Goal: Participate in discussion: Engage in conversation with other users on a specific topic

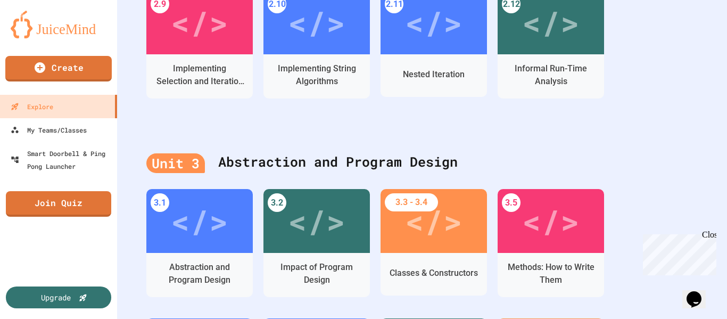
scroll to position [444, 0]
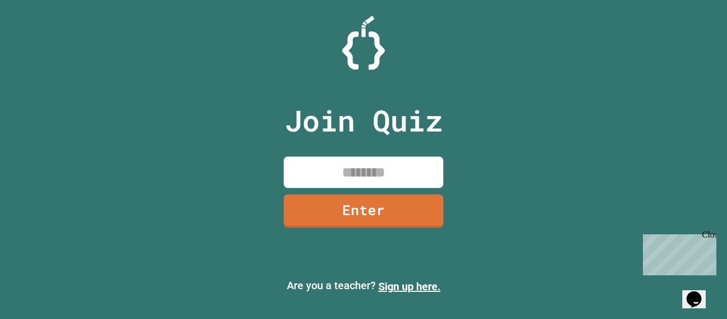
click at [366, 181] on input at bounding box center [364, 172] width 160 height 31
type input "*"
type input "********"
click at [394, 205] on link "Enter" at bounding box center [363, 209] width 155 height 35
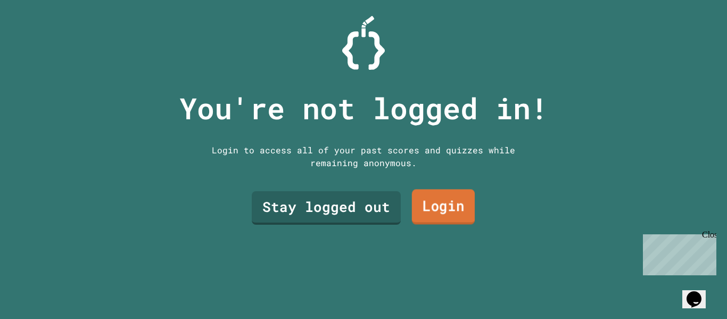
click at [432, 195] on link "Login" at bounding box center [443, 207] width 63 height 35
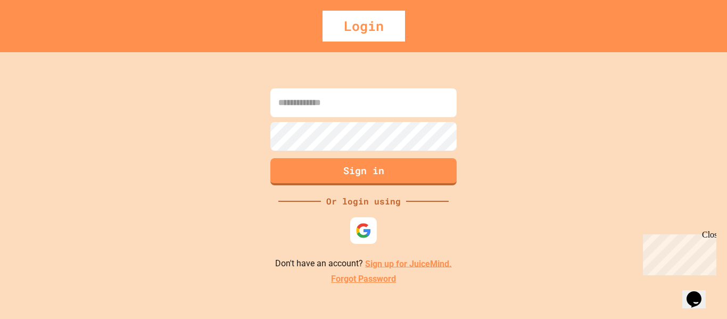
click at [416, 111] on input at bounding box center [364, 102] width 186 height 29
type input "*"
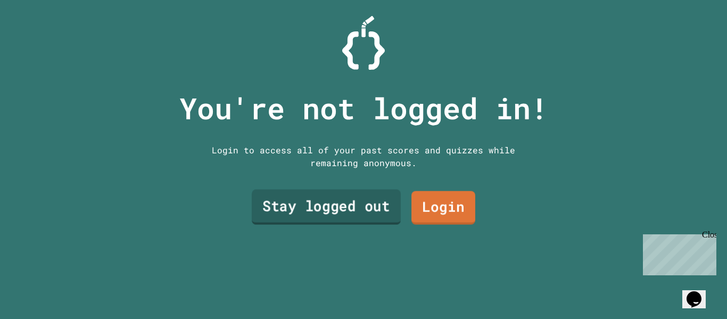
click at [296, 201] on link "Stay logged out" at bounding box center [326, 207] width 149 height 35
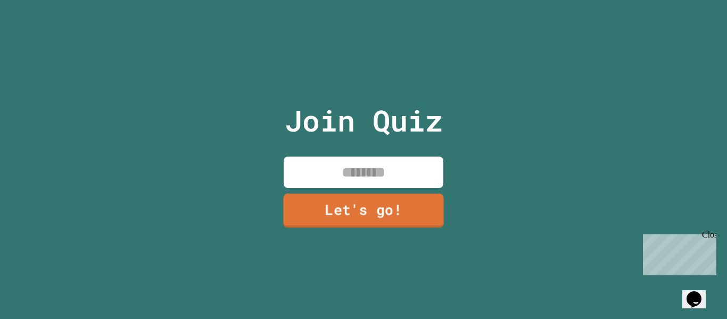
click at [395, 178] on input at bounding box center [364, 172] width 160 height 31
type input "*"
type input "**"
click at [371, 220] on link "Let's go!" at bounding box center [363, 209] width 154 height 35
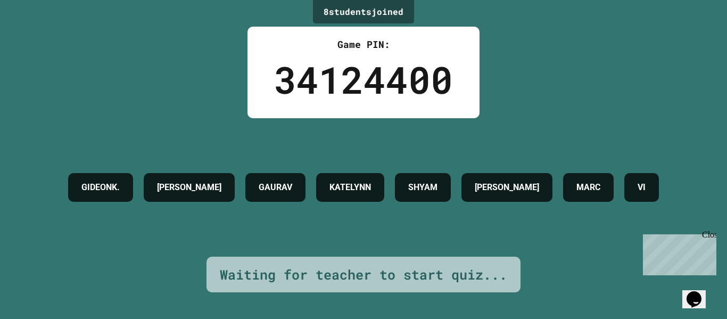
click at [563, 202] on div "MARC" at bounding box center [588, 187] width 51 height 29
click at [438, 181] on h4 "SHYAM" at bounding box center [422, 187] width 29 height 13
click at [384, 179] on div "KATELYNN" at bounding box center [350, 187] width 68 height 29
click at [426, 202] on div "GIDEONK. [PERSON_NAME] [PERSON_NAME] [PERSON_NAME]" at bounding box center [364, 187] width 602 height 39
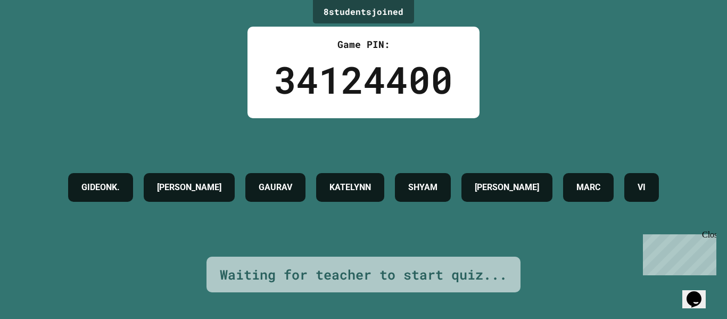
click at [426, 202] on div "GIDEONK. [PERSON_NAME] [PERSON_NAME] [PERSON_NAME]" at bounding box center [364, 187] width 602 height 39
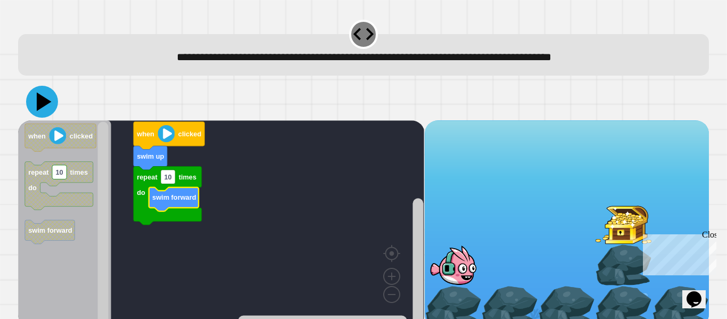
click at [45, 105] on icon at bounding box center [42, 102] width 32 height 32
click at [165, 131] on image "Blockly Workspace" at bounding box center [166, 133] width 17 height 17
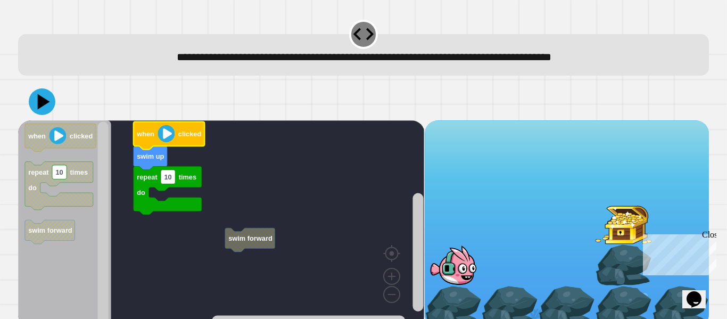
click at [168, 126] on image "Blockly Workspace" at bounding box center [166, 133] width 17 height 17
click at [172, 134] on image "Blockly Workspace" at bounding box center [166, 133] width 17 height 17
click at [170, 134] on image "Blockly Workspace" at bounding box center [166, 133] width 17 height 17
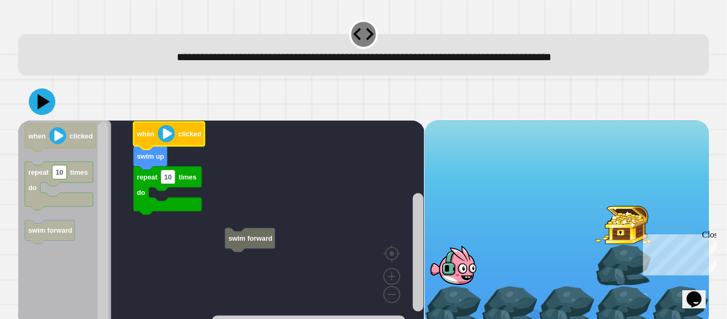
click at [170, 134] on image "Blockly Workspace" at bounding box center [166, 133] width 17 height 17
click at [166, 134] on image "Blockly Workspace" at bounding box center [166, 133] width 17 height 17
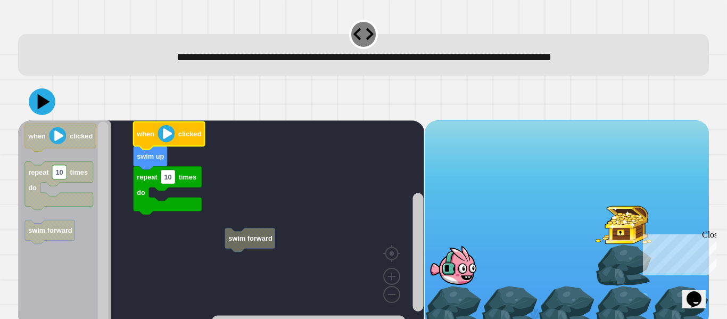
click at [166, 134] on image "Blockly Workspace" at bounding box center [166, 133] width 17 height 17
click at [45, 108] on icon at bounding box center [42, 101] width 31 height 31
click at [177, 139] on icon "Blockly Workspace" at bounding box center [169, 136] width 71 height 28
click at [165, 133] on image "Blockly Workspace" at bounding box center [166, 133] width 17 height 17
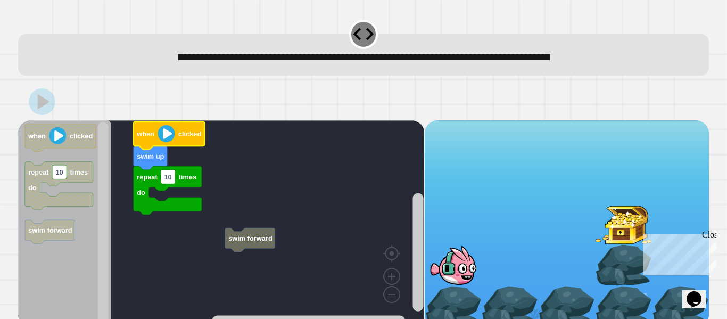
click at [165, 133] on image "Blockly Workspace" at bounding box center [166, 133] width 17 height 17
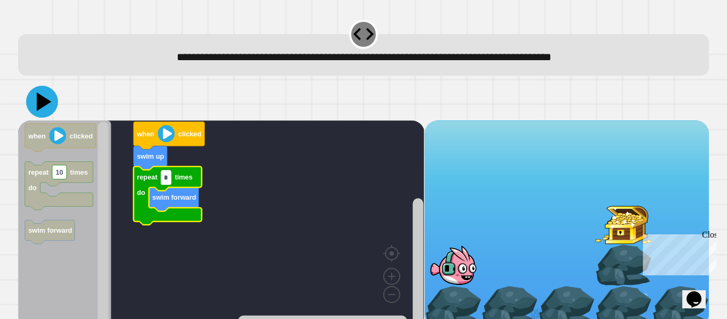
type input "*"
click at [39, 103] on icon at bounding box center [44, 102] width 15 height 19
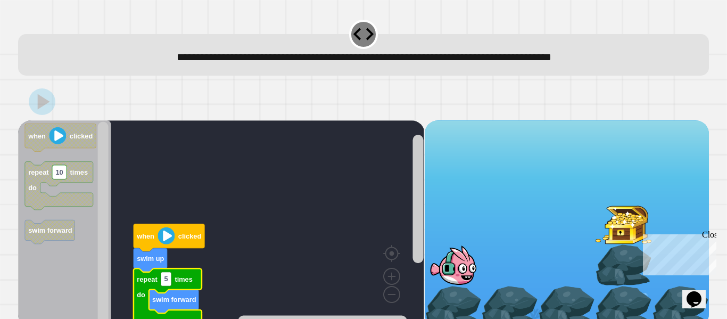
click at [170, 231] on image "Blockly Workspace" at bounding box center [166, 235] width 17 height 17
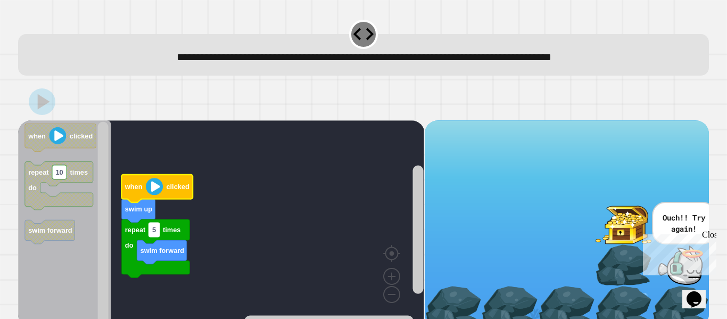
click at [154, 225] on rect "Blockly Workspace" at bounding box center [154, 230] width 11 height 14
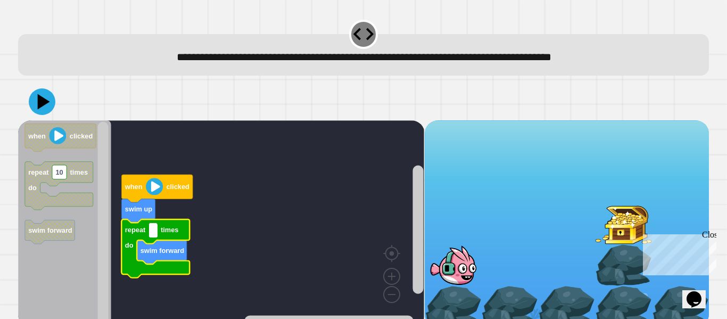
type input "*"
click at [47, 96] on icon at bounding box center [42, 101] width 27 height 27
click at [153, 192] on image "Blockly Workspace" at bounding box center [154, 186] width 17 height 17
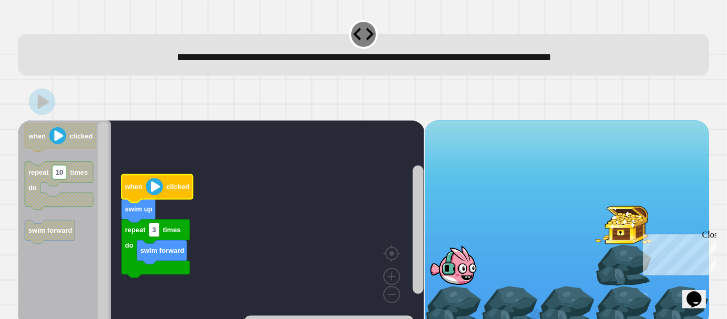
click at [153, 192] on image "Blockly Workspace" at bounding box center [154, 186] width 17 height 17
click at [154, 192] on image "Blockly Workspace" at bounding box center [154, 186] width 17 height 17
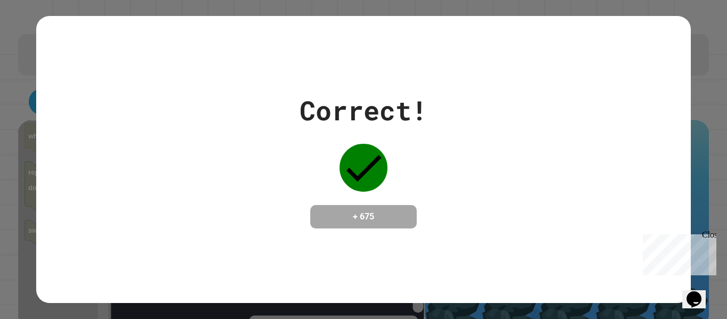
click at [694, 297] on icon "Chat widget" at bounding box center [694, 299] width 15 height 16
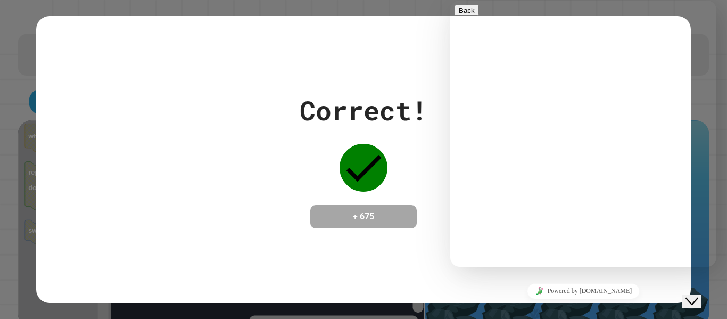
click at [537, 305] on textarea at bounding box center [496, 309] width 83 height 9
click at [562, 305] on div "Rate this chat Upload File Insert emoji" at bounding box center [584, 321] width 258 height 32
click at [565, 305] on div "Rate this chat Upload File Insert emoji" at bounding box center [584, 321] width 258 height 32
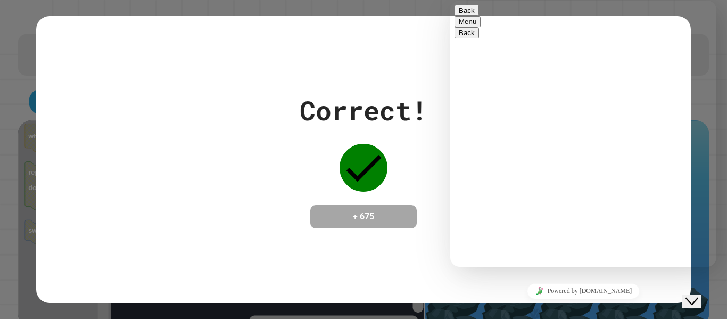
click at [537, 305] on textarea at bounding box center [496, 309] width 83 height 9
type textarea "**"
click at [464, 15] on button "Back" at bounding box center [467, 10] width 24 height 11
click at [402, 36] on div "Correct! + 675" at bounding box center [363, 159] width 654 height 287
click at [699, 295] on div "Close Chat This icon closes the chat window." at bounding box center [692, 301] width 13 height 13
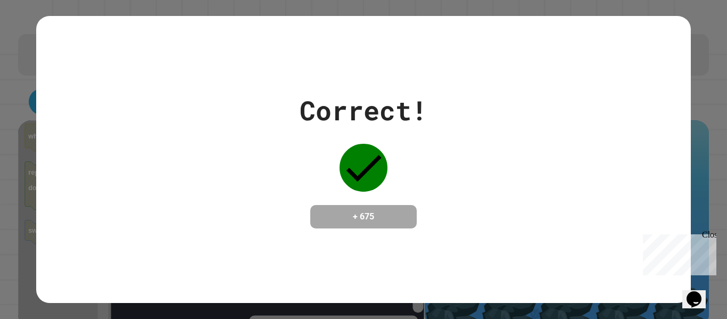
click at [375, 119] on div "Correct!" at bounding box center [364, 111] width 128 height 40
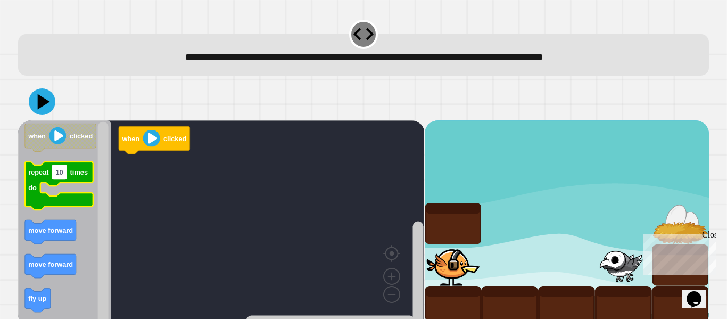
click at [59, 170] on text "10" at bounding box center [59, 172] width 7 height 8
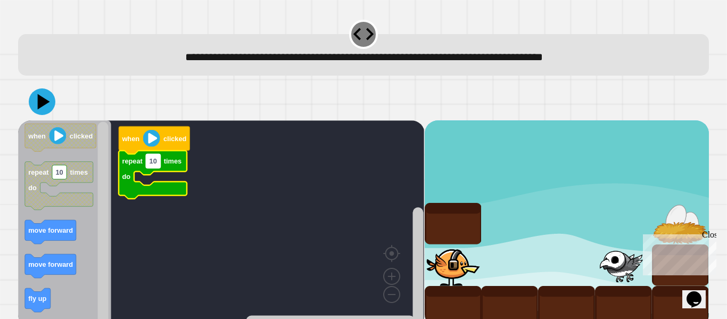
click at [154, 161] on text "10" at bounding box center [153, 161] width 7 height 8
type input "*"
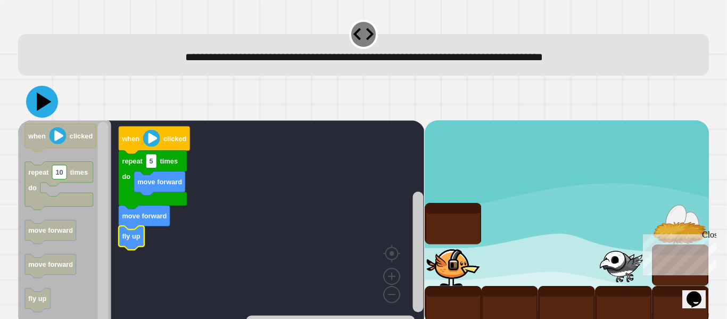
click at [46, 101] on icon at bounding box center [44, 102] width 15 height 19
click at [152, 137] on image "Blockly Workspace" at bounding box center [151, 138] width 17 height 17
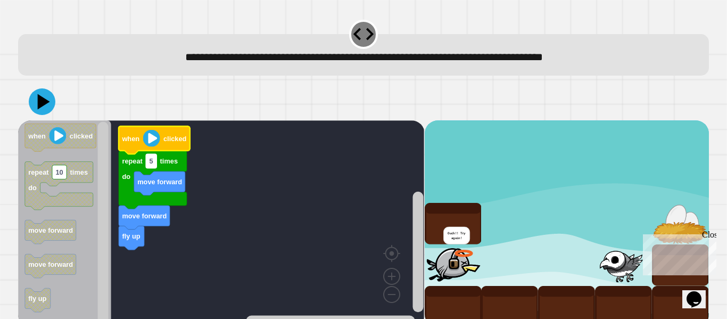
click at [151, 167] on rect "Blockly Workspace" at bounding box center [151, 161] width 11 height 14
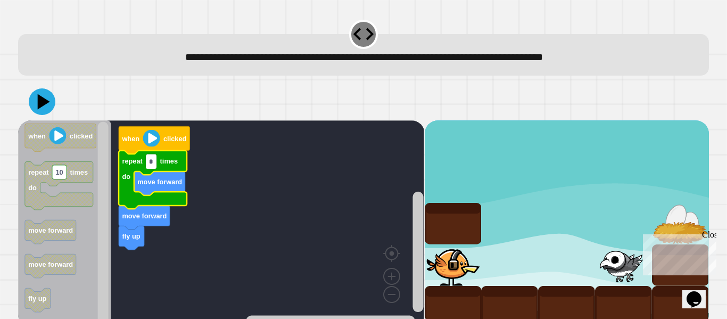
type input "*"
click at [35, 92] on icon at bounding box center [42, 101] width 27 height 27
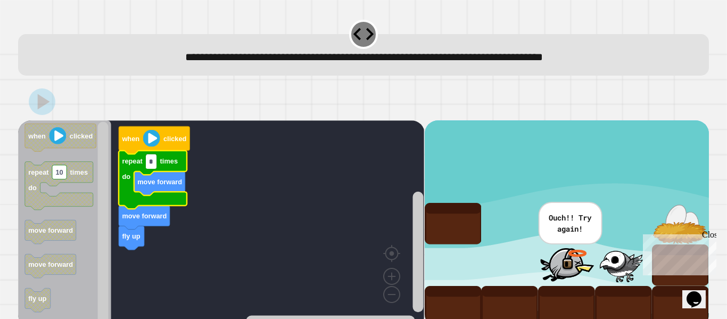
click at [150, 167] on input "*" at bounding box center [151, 162] width 11 height 14
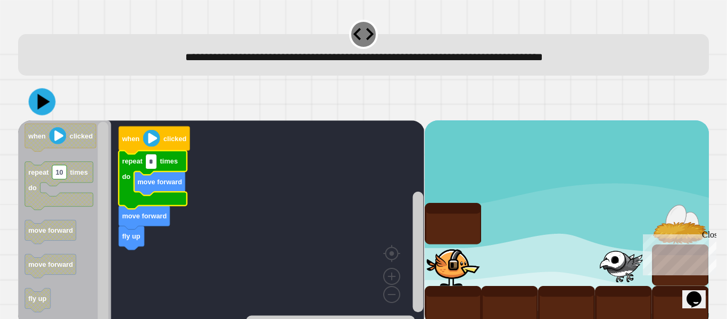
type input "*"
click at [45, 96] on icon at bounding box center [42, 101] width 27 height 27
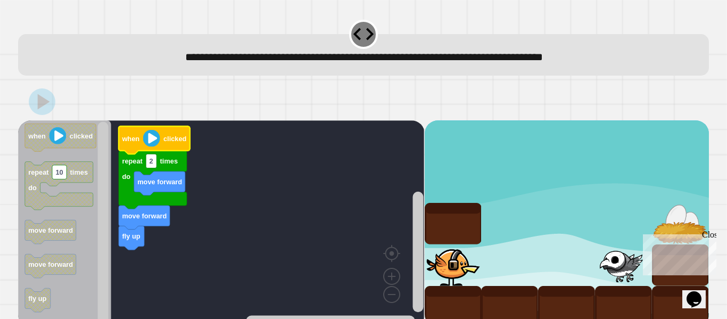
click at [142, 140] on icon "Blockly Workspace" at bounding box center [154, 140] width 71 height 28
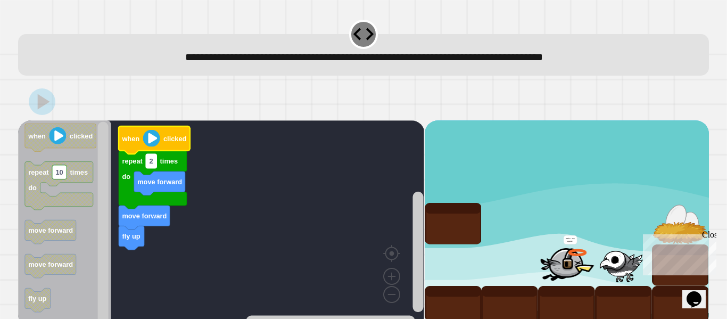
click at [151, 162] on text "2" at bounding box center [152, 161] width 4 height 8
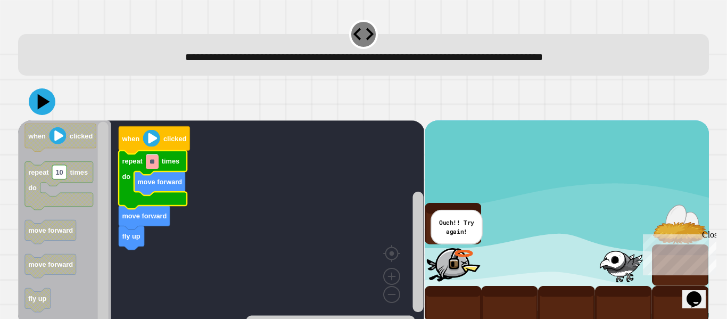
type input "*"
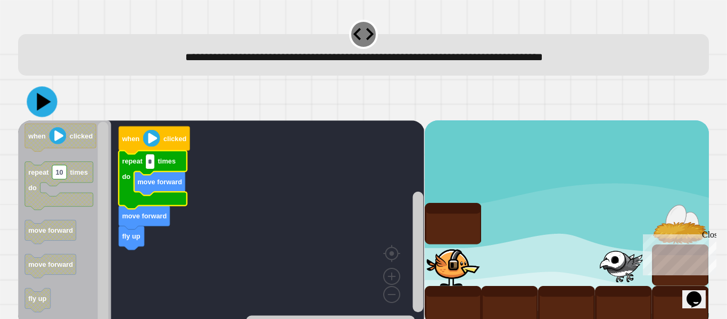
type input "*"
click at [34, 100] on icon at bounding box center [42, 101] width 30 height 30
click at [153, 134] on image "Blockly Workspace" at bounding box center [151, 138] width 17 height 17
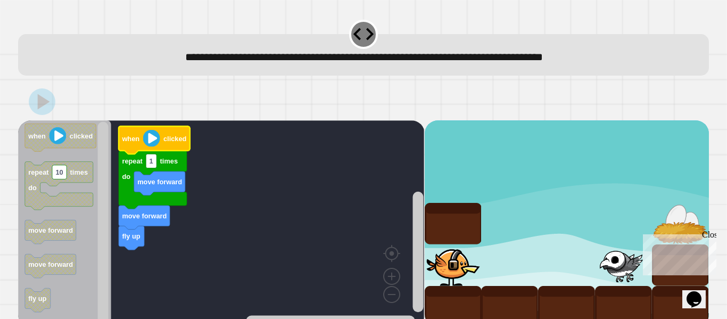
click at [153, 134] on image "Blockly Workspace" at bounding box center [151, 138] width 17 height 17
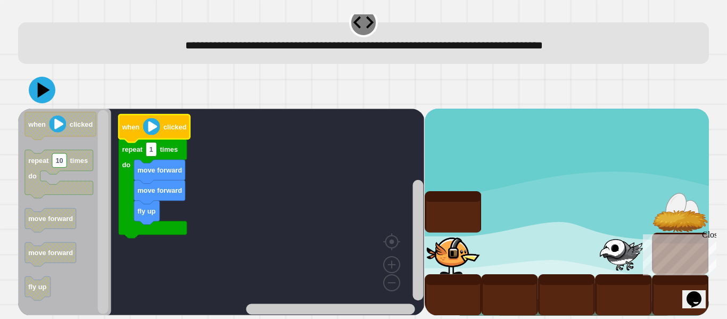
click at [148, 128] on image "Blockly Workspace" at bounding box center [151, 126] width 17 height 17
click at [40, 90] on icon at bounding box center [44, 90] width 14 height 18
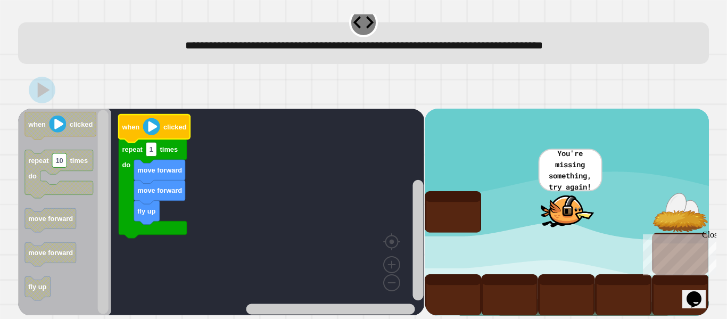
click at [162, 189] on text "move forward" at bounding box center [159, 190] width 45 height 8
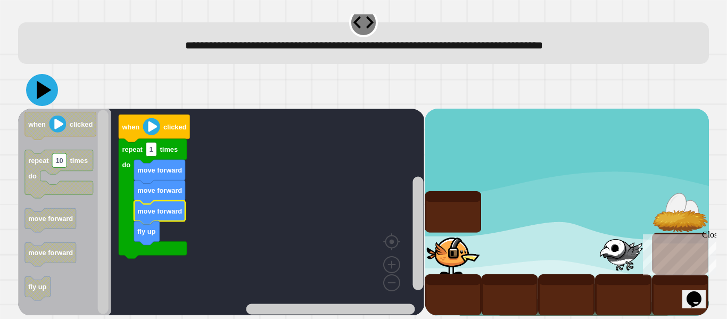
click at [29, 84] on icon at bounding box center [42, 90] width 32 height 32
click at [134, 115] on icon "Blockly Workspace" at bounding box center [154, 128] width 71 height 28
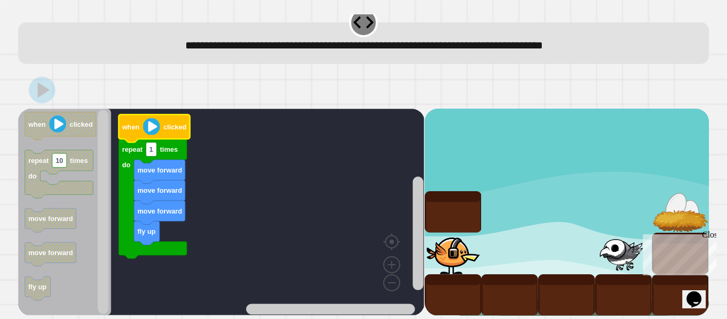
click at [156, 128] on image "Blockly Workspace" at bounding box center [151, 126] width 17 height 17
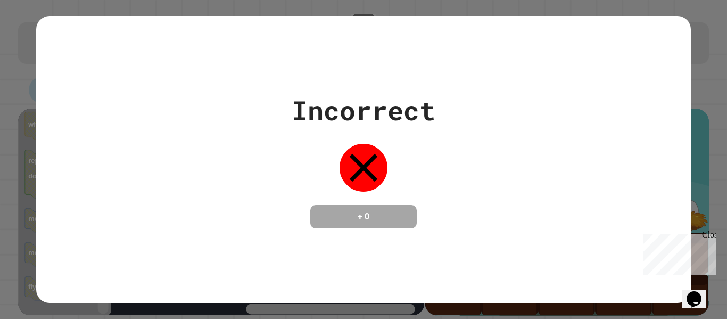
click at [156, 128] on div "Incorrect + 0" at bounding box center [363, 160] width 654 height 138
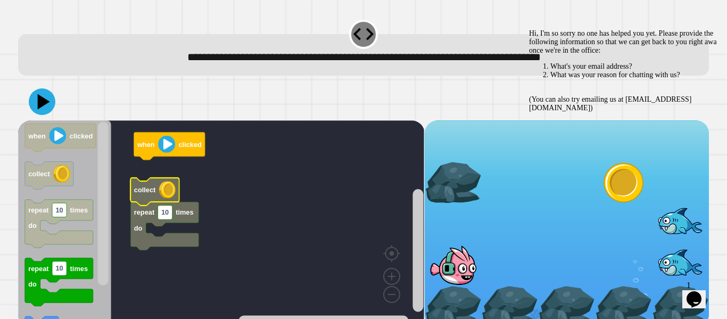
click at [144, 189] on text "collect" at bounding box center [145, 190] width 22 height 8
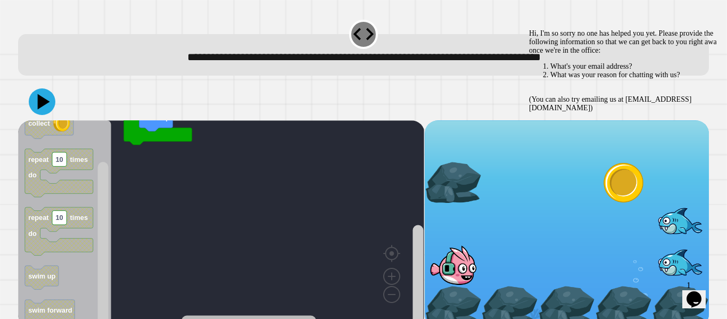
click at [420, 274] on div "collect repeat 10 times do when clicked repeat 10 times do swim forward swim up…" at bounding box center [221, 223] width 406 height 207
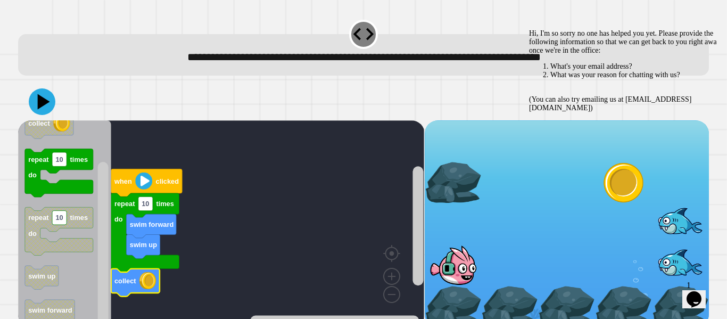
click at [145, 192] on icon "Blockly Workspace" at bounding box center [146, 183] width 71 height 28
click at [151, 209] on rect "Blockly Workspace" at bounding box center [145, 203] width 14 height 14
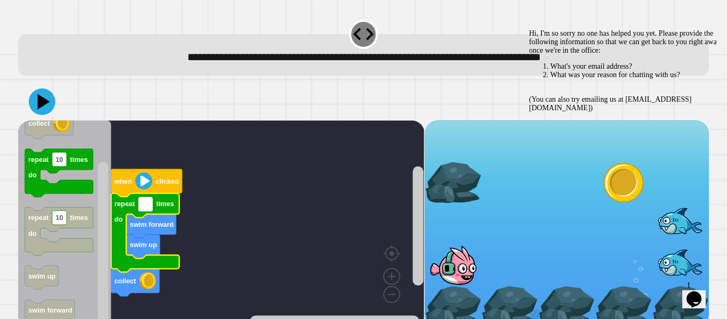
type input "*"
click at [29, 98] on icon at bounding box center [42, 102] width 32 height 32
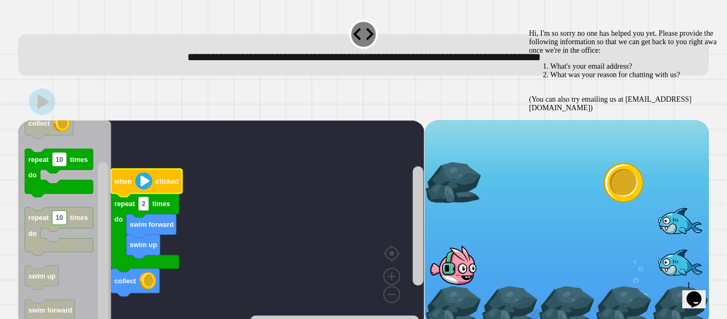
click at [140, 179] on image "Blockly Workspace" at bounding box center [143, 181] width 17 height 17
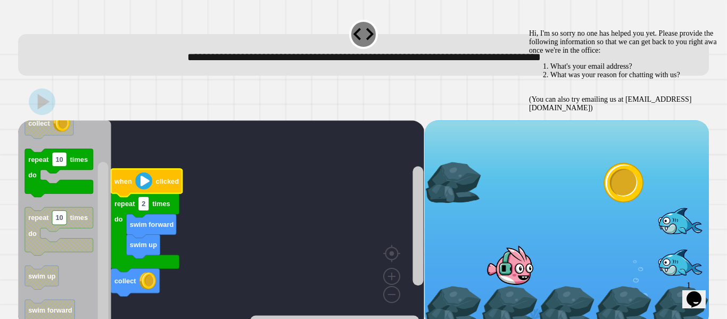
click at [694, 291] on icon "Chat widget" at bounding box center [694, 299] width 15 height 16
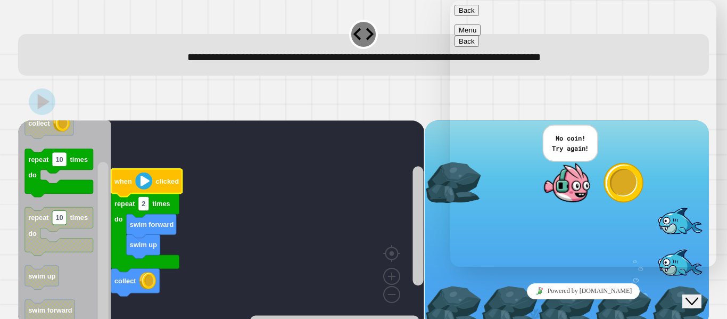
click at [414, 85] on div at bounding box center [363, 101] width 691 height 37
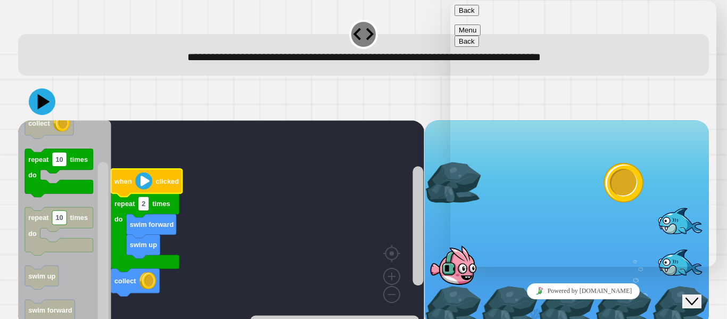
click at [712, 281] on div "Close Chat This icon closes the chat window." at bounding box center [700, 281] width 26 height 0
click at [698, 295] on icon "Close Chat This icon closes the chat window." at bounding box center [692, 301] width 13 height 13
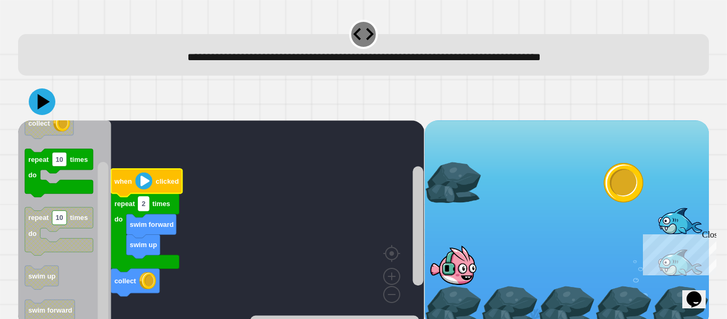
click at [144, 202] on text "2" at bounding box center [144, 204] width 4 height 8
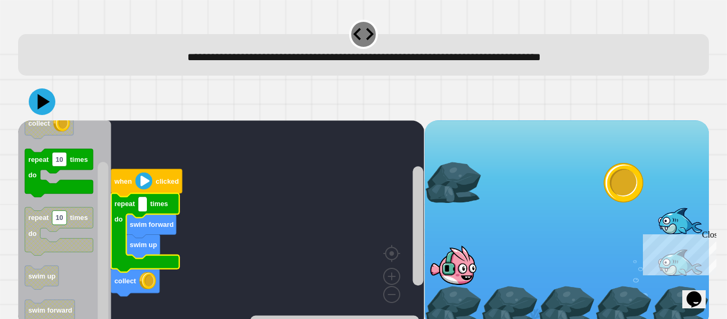
type input "*"
click at [147, 189] on image "Blockly Workspace" at bounding box center [143, 181] width 17 height 17
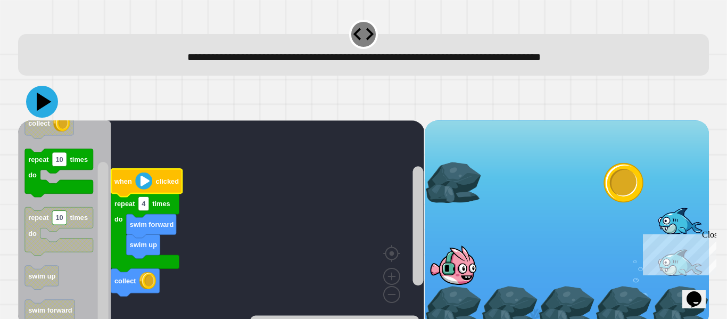
click at [51, 101] on icon at bounding box center [42, 102] width 32 height 32
click at [134, 183] on icon "Blockly Workspace" at bounding box center [146, 183] width 71 height 28
click at [136, 183] on image "Blockly Workspace" at bounding box center [143, 181] width 17 height 17
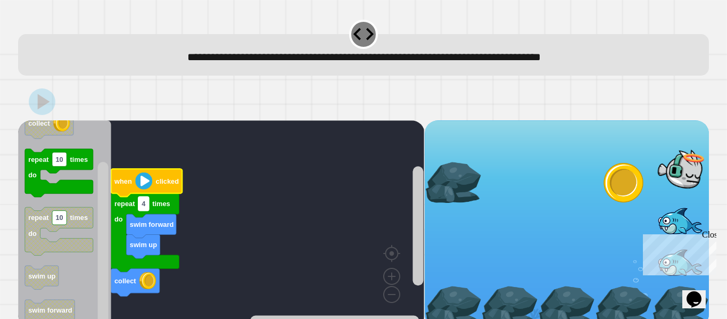
click at [142, 204] on text "4" at bounding box center [144, 204] width 4 height 8
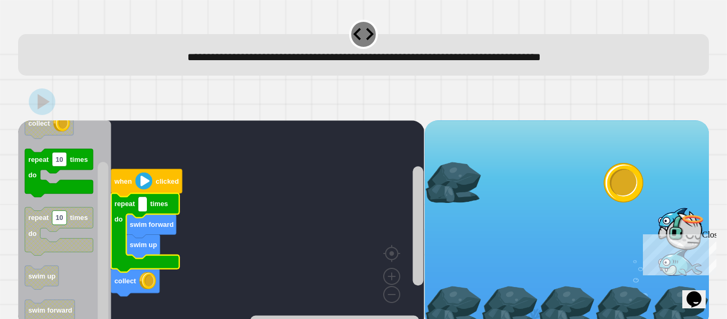
type input "*"
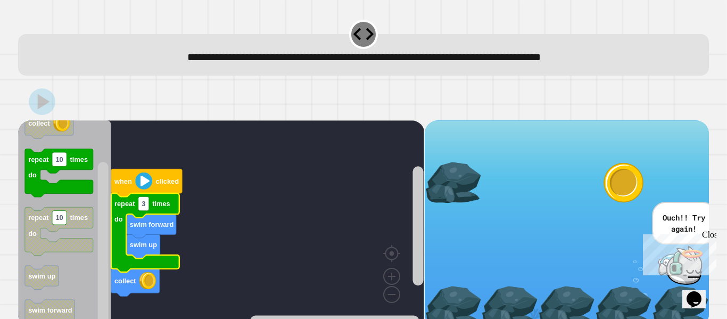
click at [35, 94] on icon at bounding box center [42, 101] width 27 height 27
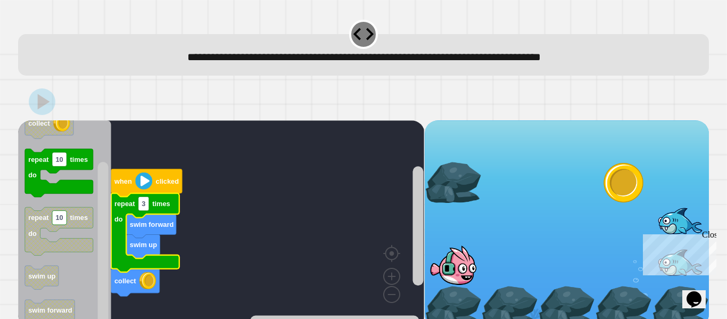
click at [140, 189] on image "Blockly Workspace" at bounding box center [143, 181] width 17 height 17
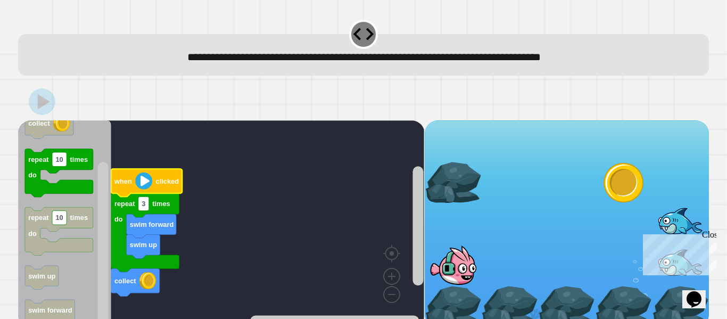
click at [140, 189] on image "Blockly Workspace" at bounding box center [143, 181] width 17 height 17
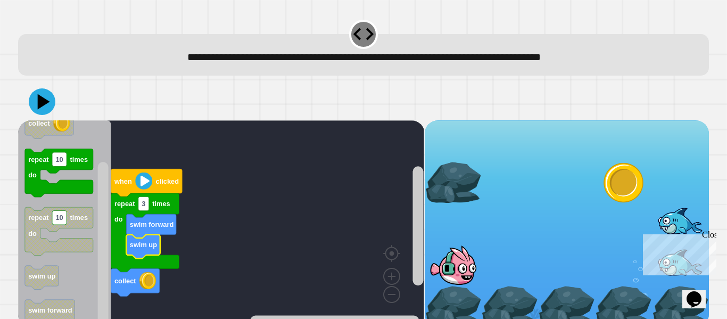
click at [152, 242] on text "swim up" at bounding box center [143, 245] width 27 height 8
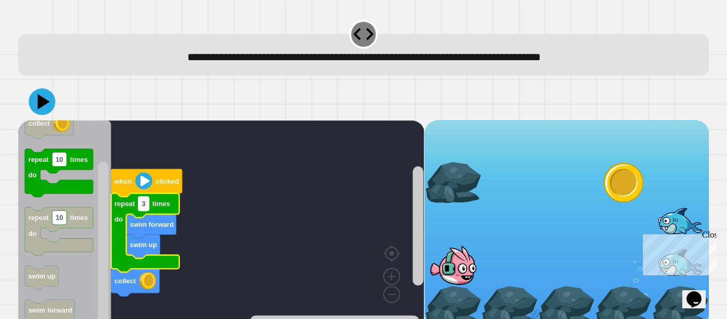
click at [142, 208] on text "3" at bounding box center [144, 204] width 4 height 8
click at [145, 208] on input "*" at bounding box center [143, 205] width 11 height 14
type input "***"
click at [56, 109] on button at bounding box center [42, 102] width 32 height 32
click at [148, 180] on image "Blockly Workspace" at bounding box center [143, 181] width 17 height 17
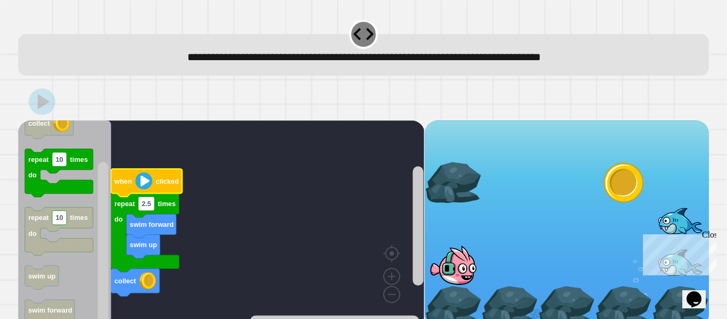
click at [148, 180] on image "Blockly Workspace" at bounding box center [143, 181] width 17 height 17
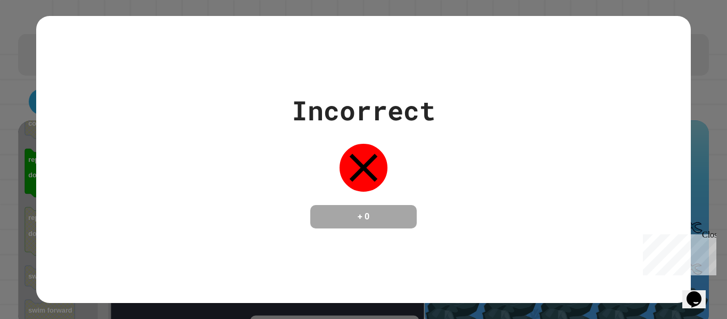
click at [453, 196] on div "Incorrect + 0" at bounding box center [363, 160] width 654 height 138
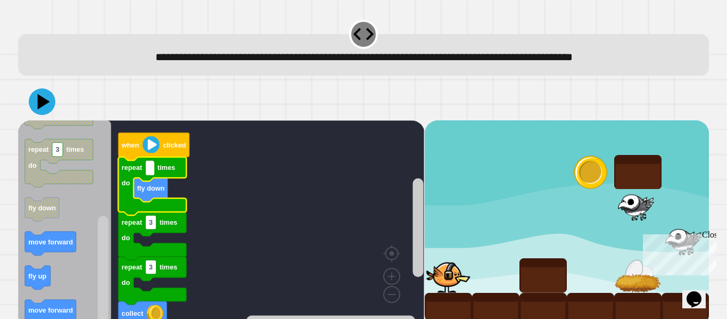
type input "*"
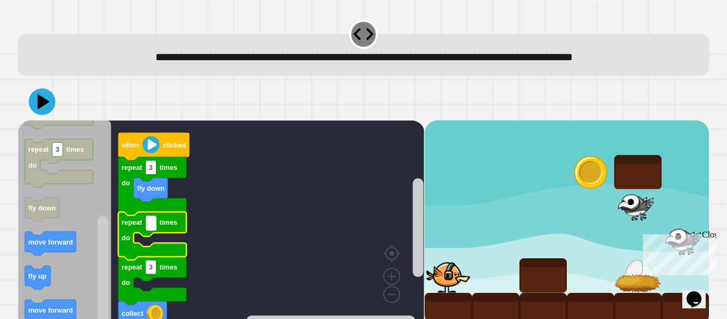
type input "*"
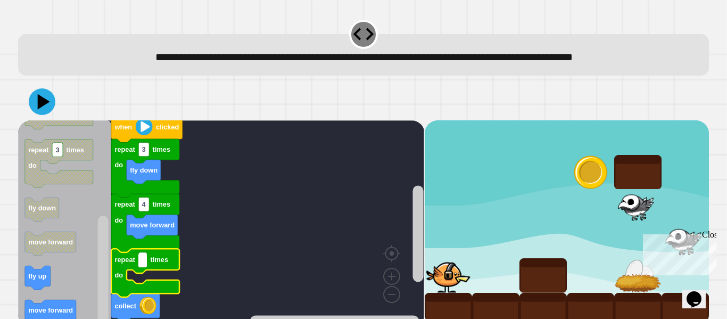
type input "*"
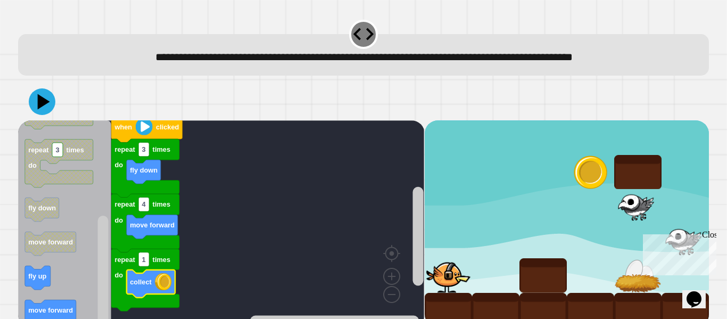
click at [9, 65] on div "**********" at bounding box center [363, 159] width 727 height 319
click at [40, 100] on icon at bounding box center [44, 102] width 15 height 19
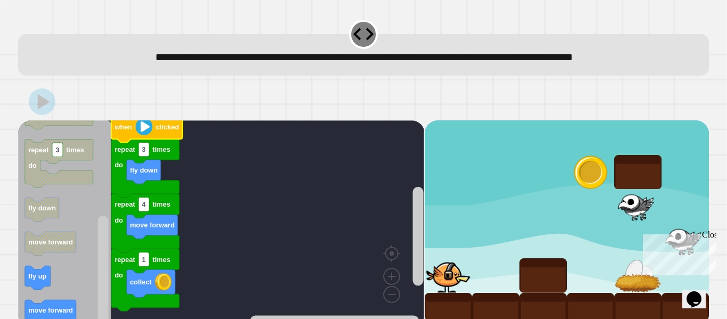
click at [150, 124] on image "Blockly Workspace" at bounding box center [144, 126] width 17 height 17
click at [148, 124] on image "Blockly Workspace" at bounding box center [144, 126] width 17 height 17
click at [128, 121] on icon "Blockly Workspace" at bounding box center [146, 128] width 71 height 28
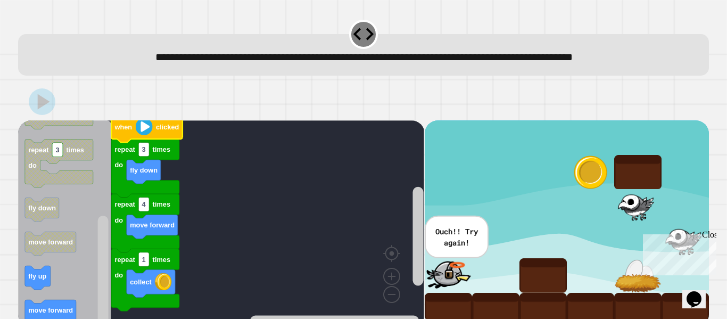
click at [149, 127] on image "Blockly Workspace" at bounding box center [144, 126] width 17 height 17
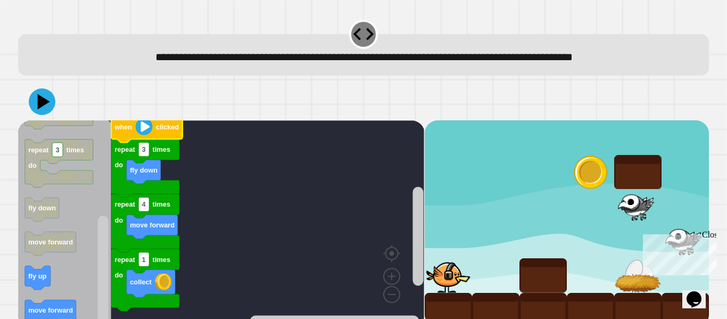
click at [149, 127] on image "Blockly Workspace" at bounding box center [144, 126] width 17 height 17
click at [55, 106] on div at bounding box center [363, 101] width 691 height 37
click at [38, 99] on icon at bounding box center [44, 102] width 15 height 19
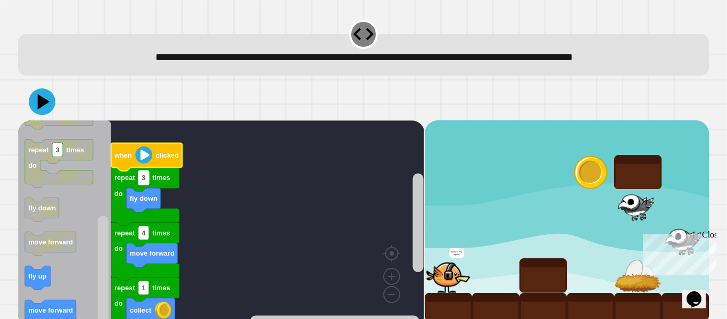
click at [144, 177] on text "3" at bounding box center [144, 178] width 4 height 8
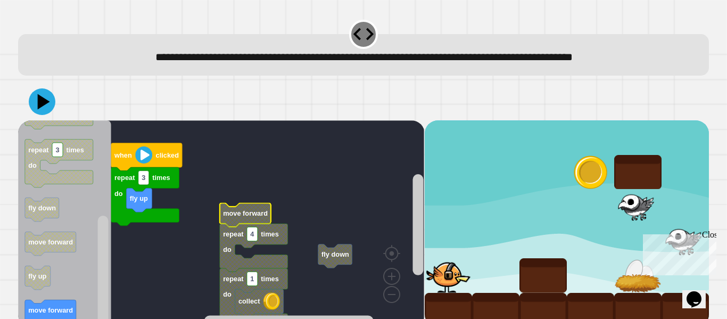
click at [243, 209] on text "move forward" at bounding box center [245, 213] width 45 height 8
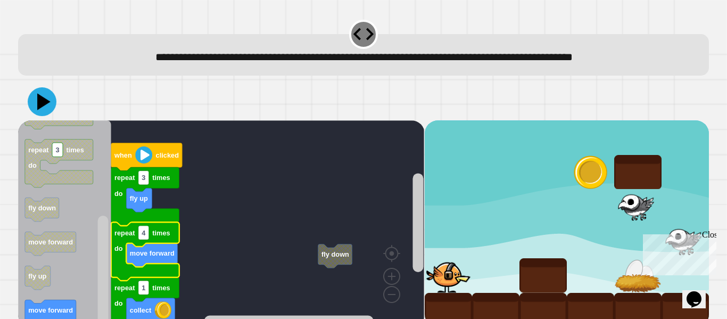
click at [36, 96] on icon at bounding box center [42, 101] width 29 height 29
click at [146, 235] on rect "Blockly Workspace" at bounding box center [143, 233] width 11 height 14
type input "*"
click at [53, 108] on icon at bounding box center [42, 102] width 32 height 32
click at [136, 166] on icon "Blockly Workspace" at bounding box center [146, 157] width 71 height 28
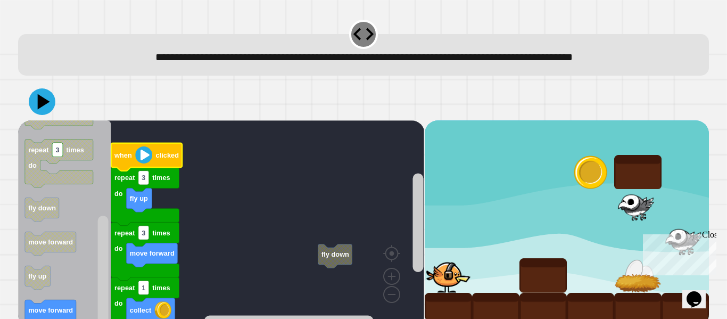
click at [722, 239] on span "Close" at bounding box center [722, 234] width 0 height 9
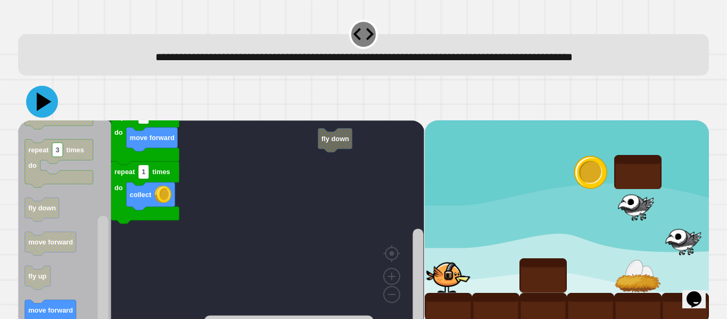
click at [45, 100] on icon at bounding box center [42, 102] width 32 height 32
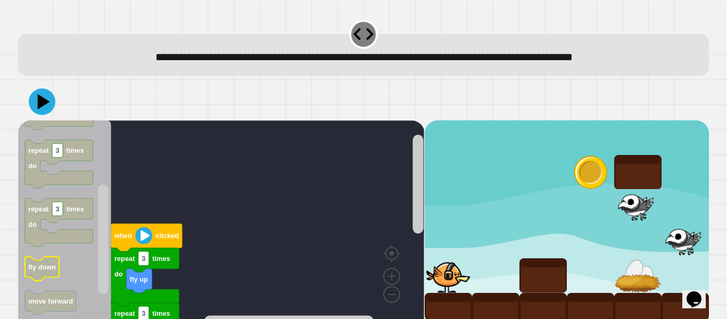
click at [53, 263] on icon "Blockly Workspace" at bounding box center [42, 269] width 34 height 24
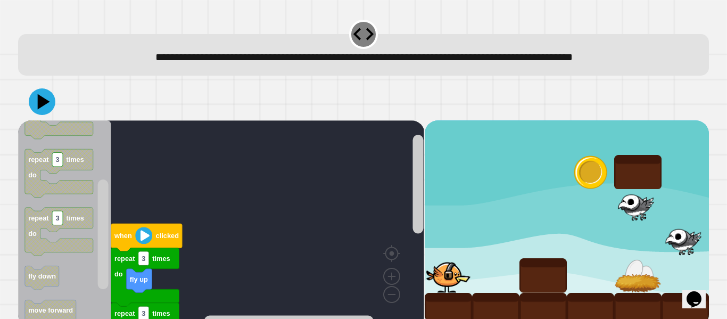
click at [290, 272] on div "fly down when clicked repeat 3 times do fly up repeat 3 times do repeat 1 times…" at bounding box center [221, 223] width 406 height 207
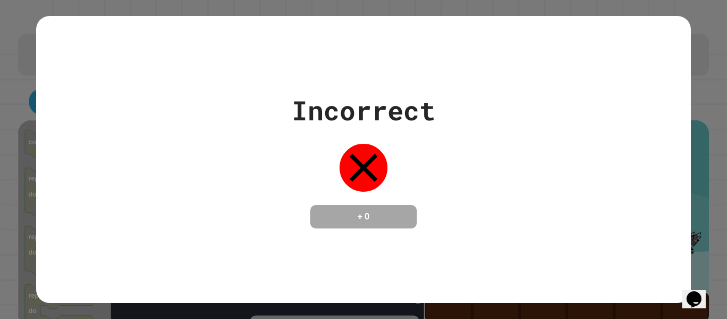
click at [194, 314] on div "**********" at bounding box center [363, 159] width 727 height 319
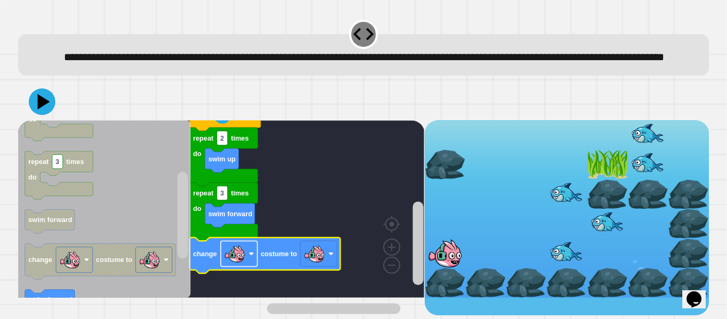
click at [254, 266] on rect "Blockly Workspace" at bounding box center [239, 254] width 37 height 26
click at [339, 268] on icon "Blockly Workspace" at bounding box center [265, 255] width 151 height 36
click at [326, 266] on rect "Blockly Workspace" at bounding box center [318, 254] width 37 height 26
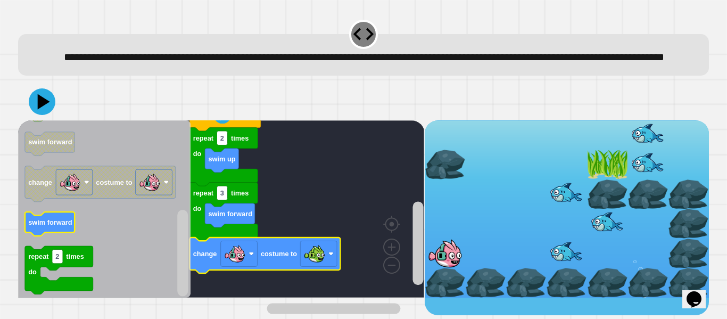
click at [55, 226] on text "swim forward" at bounding box center [50, 222] width 44 height 8
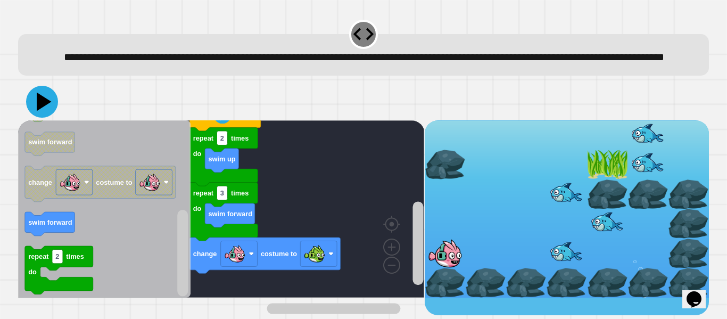
click at [48, 111] on icon at bounding box center [42, 102] width 32 height 32
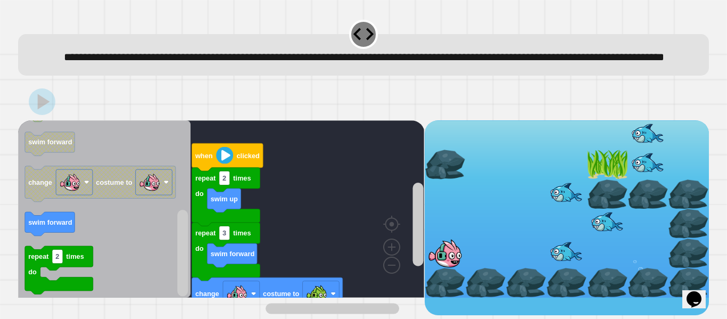
click at [219, 164] on image "Blockly Workspace" at bounding box center [224, 155] width 17 height 17
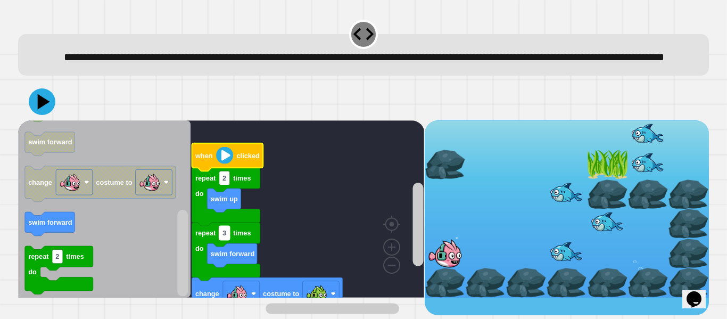
click at [225, 237] on text "3" at bounding box center [225, 233] width 4 height 8
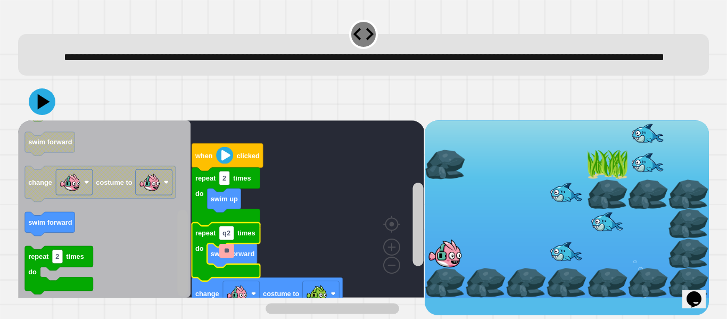
type input "*"
click at [33, 118] on icon at bounding box center [42, 102] width 32 height 32
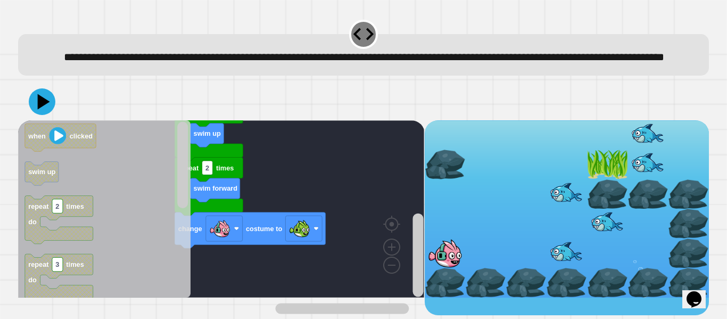
click at [232, 230] on div "when clicked repeat 2 times do swim up repeat 2 times do swim forward change co…" at bounding box center [221, 217] width 406 height 195
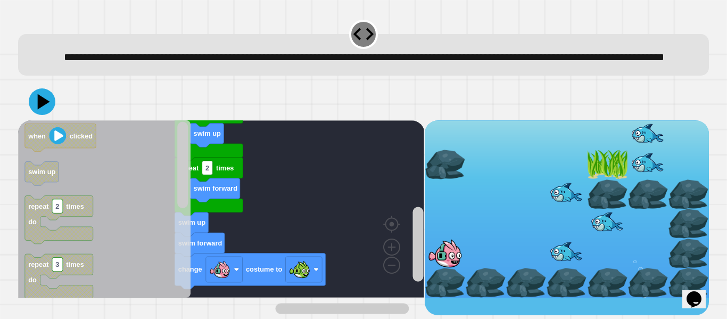
click at [258, 249] on div "when clicked repeat 2 times do repeat 2 times do swim forward swim up swim forw…" at bounding box center [221, 217] width 406 height 195
